Goal: Navigation & Orientation: Find specific page/section

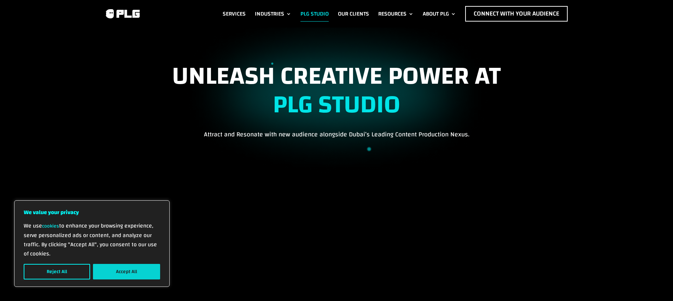
click at [109, 274] on button "Accept All" at bounding box center [126, 272] width 67 height 16
